Goal: Find specific page/section: Find specific page/section

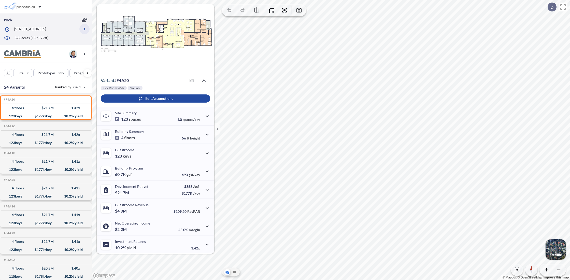
click at [85, 29] on icon "button" at bounding box center [84, 29] width 6 height 6
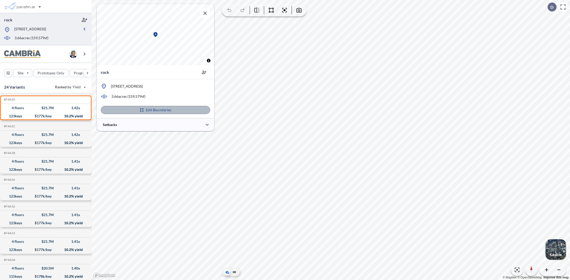
click at [163, 111] on p "Edit Boundaries" at bounding box center [159, 109] width 26 height 5
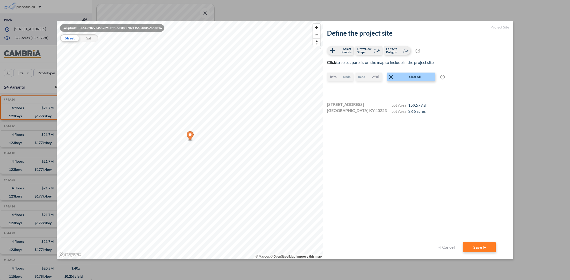
click at [447, 244] on button "Cancel" at bounding box center [447, 247] width 20 height 10
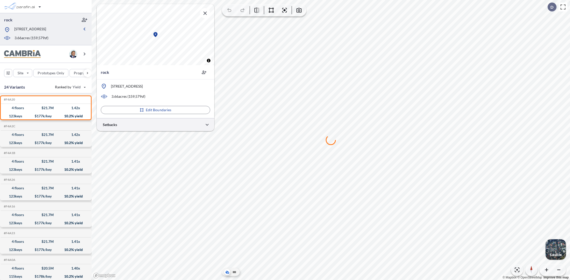
click at [198, 126] on div at bounding box center [156, 124] width 118 height 13
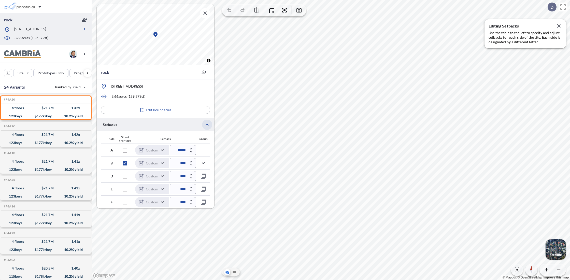
click at [205, 125] on icon "button" at bounding box center [207, 125] width 6 height 6
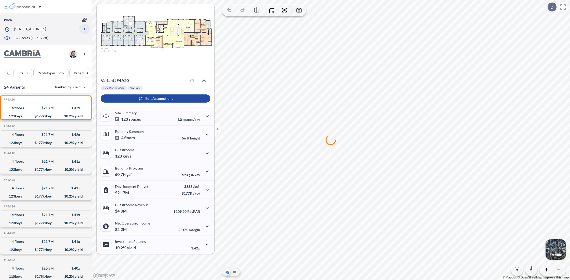
click at [85, 29] on icon "button" at bounding box center [84, 29] width 6 height 6
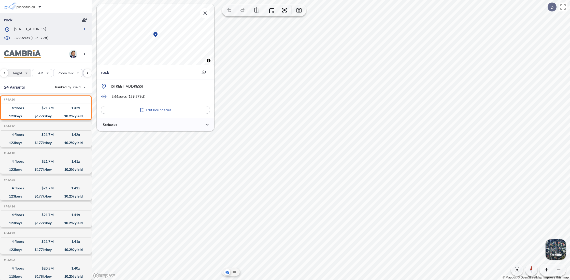
scroll to position [0, 145]
click at [41, 72] on div "button" at bounding box center [38, 73] width 19 height 8
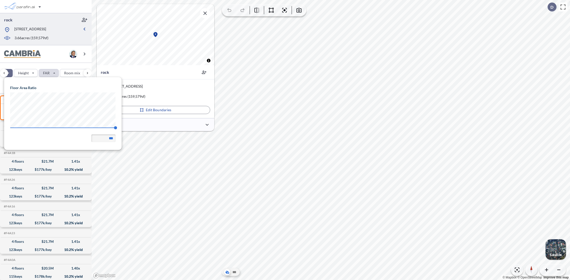
scroll to position [0, 129]
click at [32, 72] on div "button" at bounding box center [32, 73] width 24 height 8
click at [27, 73] on div "button" at bounding box center [22, 73] width 19 height 8
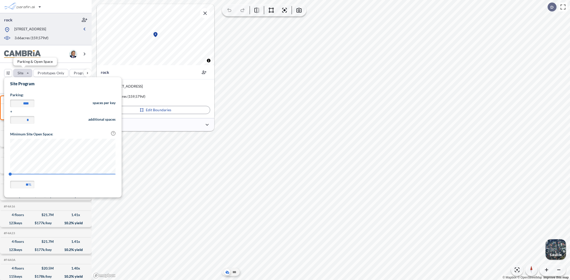
scroll to position [119, 117]
drag, startPoint x: 10, startPoint y: 135, endPoint x: 55, endPoint y: 136, distance: 44.8
click at [55, 136] on div "Minimum Site Open Space: ? Percentage of the site uncovered by buildings and sp…" at bounding box center [62, 135] width 105 height 7
click at [37, 183] on div "** %" at bounding box center [62, 185] width 105 height 8
